Goal: Contribute content

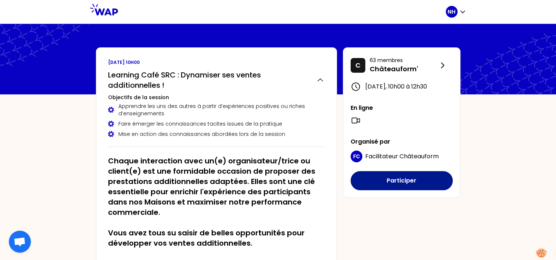
click at [404, 188] on button "Participer" at bounding box center [402, 180] width 102 height 19
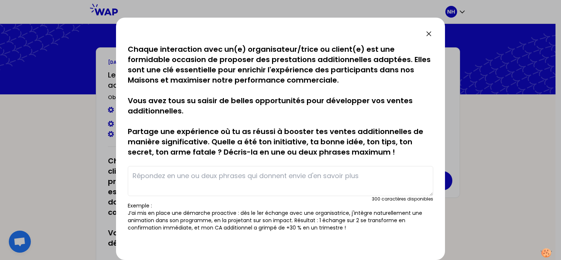
click at [211, 169] on textarea at bounding box center [281, 181] width 306 height 30
click at [180, 182] on textarea at bounding box center [281, 181] width 306 height 30
click at [197, 179] on textarea at bounding box center [281, 181] width 306 height 30
click at [190, 180] on textarea at bounding box center [281, 181] width 306 height 30
click at [315, 184] on textarea at bounding box center [281, 181] width 306 height 30
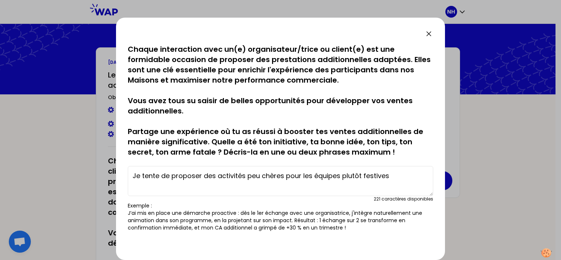
click at [395, 179] on textarea "Je tente de proposer des activités peu chères pour les équipes plutôt festives" at bounding box center [281, 181] width 306 height 30
click at [394, 176] on textarea "Je tente de proposer des activités peu chères pour les équipes plutôt festives" at bounding box center [281, 181] width 306 height 30
click at [251, 173] on textarea "Je tente de proposer des activités peu chères pour les équipes plutôt festives …" at bounding box center [281, 181] width 306 height 30
click at [324, 187] on textarea "Je tente de proposer des activités dans les moins chères pour les équipes plutô…" at bounding box center [281, 181] width 306 height 30
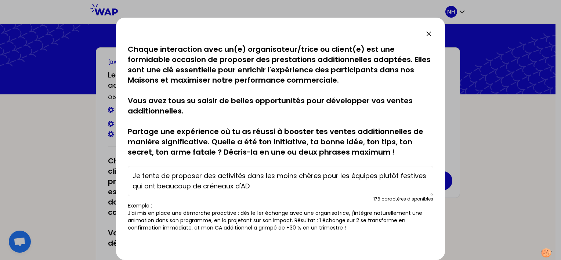
click at [290, 184] on textarea "Je tente de proposer des activités dans les moins chères pour les équipes plutô…" at bounding box center [281, 181] width 306 height 30
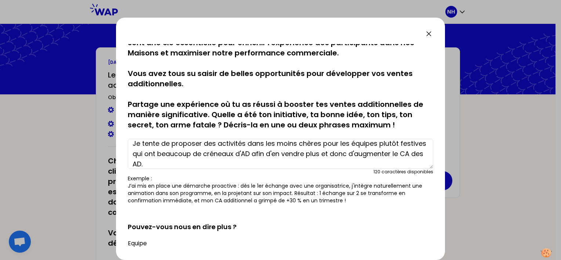
scroll to position [73, 0]
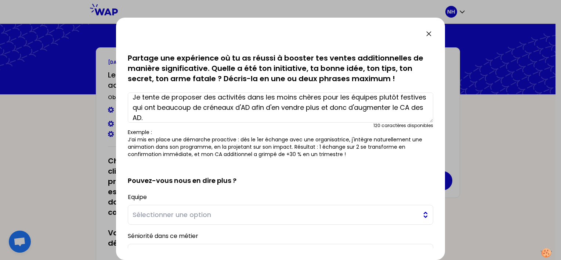
type textarea "Je tente de proposer des activités dans les moins chères pour les équipes plutô…"
click at [155, 218] on span "Sélectionner une option" at bounding box center [276, 215] width 286 height 10
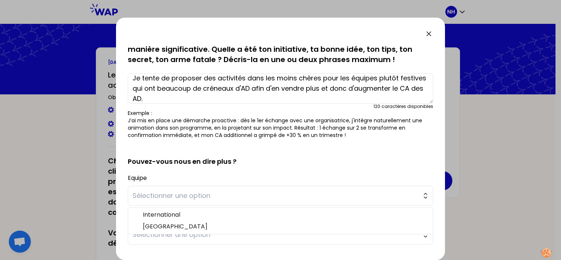
scroll to position [110, 0]
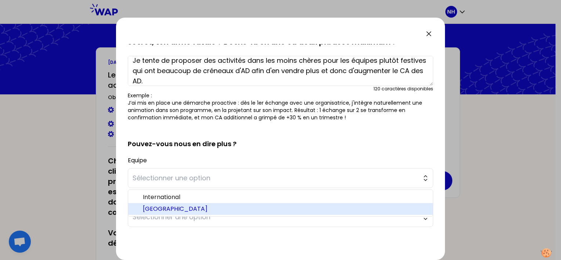
click at [156, 201] on li "International" at bounding box center [280, 197] width 305 height 12
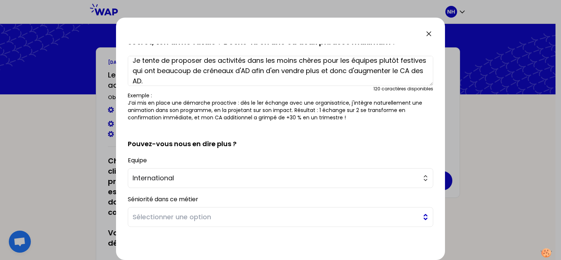
click at [153, 213] on span "Sélectionner une option" at bounding box center [276, 217] width 286 height 10
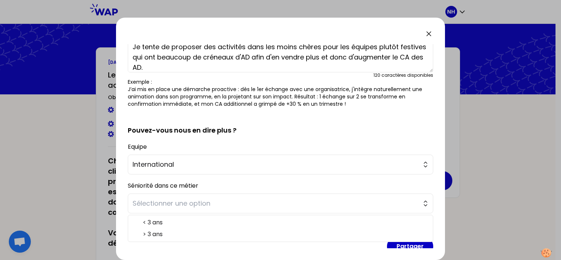
scroll to position [137, 0]
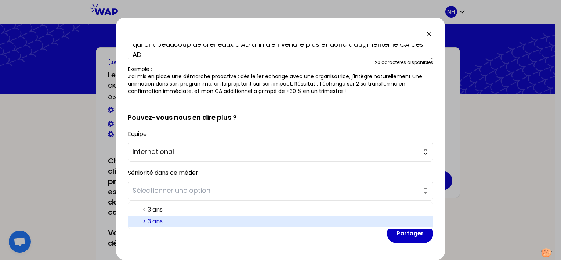
click at [159, 220] on span "> 3 ans" at bounding box center [285, 221] width 284 height 9
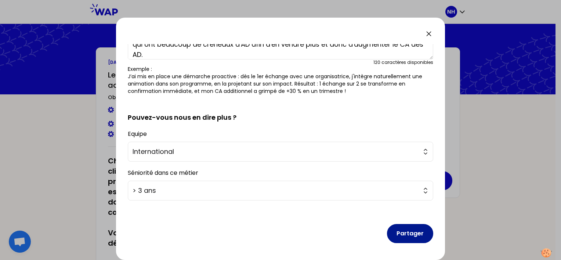
click at [394, 237] on button "Partager" at bounding box center [410, 233] width 46 height 19
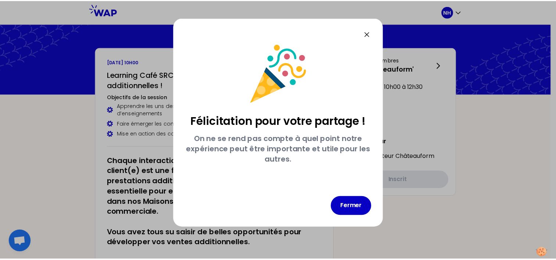
scroll to position [0, 0]
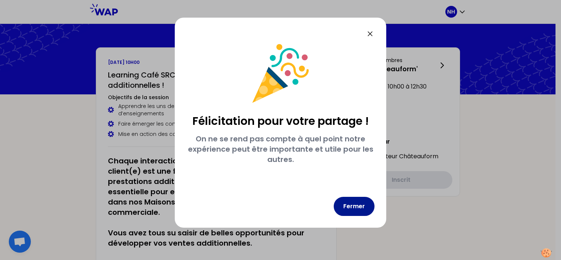
click at [356, 215] on button "Fermer" at bounding box center [354, 206] width 41 height 19
